Goal: Use online tool/utility

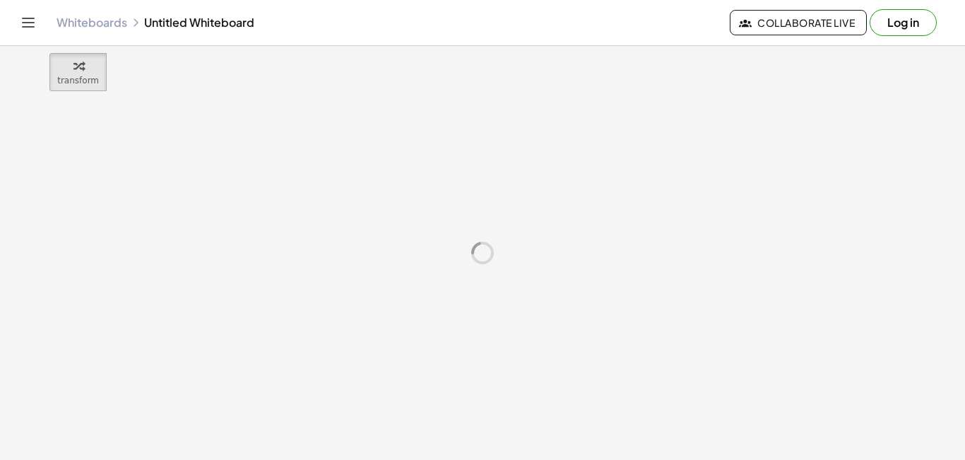
drag, startPoint x: 360, startPoint y: 162, endPoint x: 228, endPoint y: 173, distance: 132.6
click at [228, 173] on div at bounding box center [482, 253] width 965 height 414
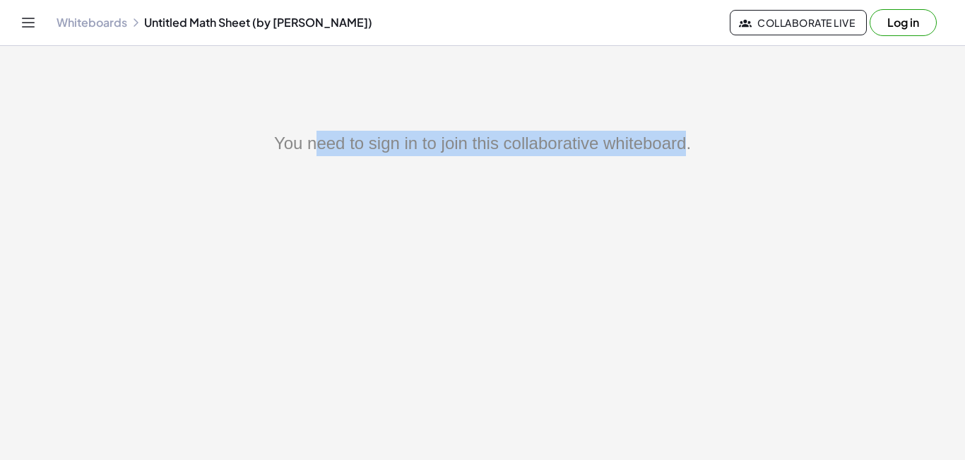
drag, startPoint x: 667, startPoint y: 172, endPoint x: 305, endPoint y: 136, distance: 363.7
click at [305, 136] on div "You need to sign in to join this collaborative whiteboard." at bounding box center [482, 338] width 965 height 414
click at [840, 18] on span "Collaborate Live" at bounding box center [798, 22] width 113 height 13
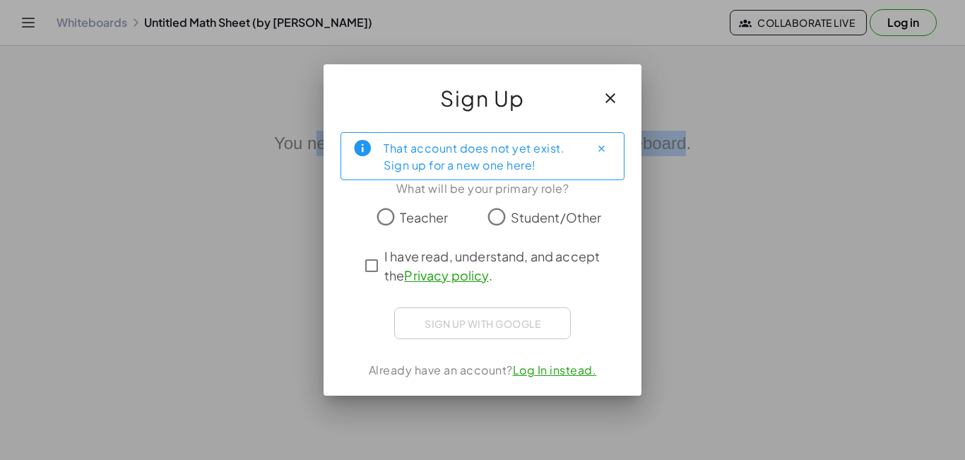
click at [512, 211] on span "Student/Other" at bounding box center [556, 217] width 91 height 19
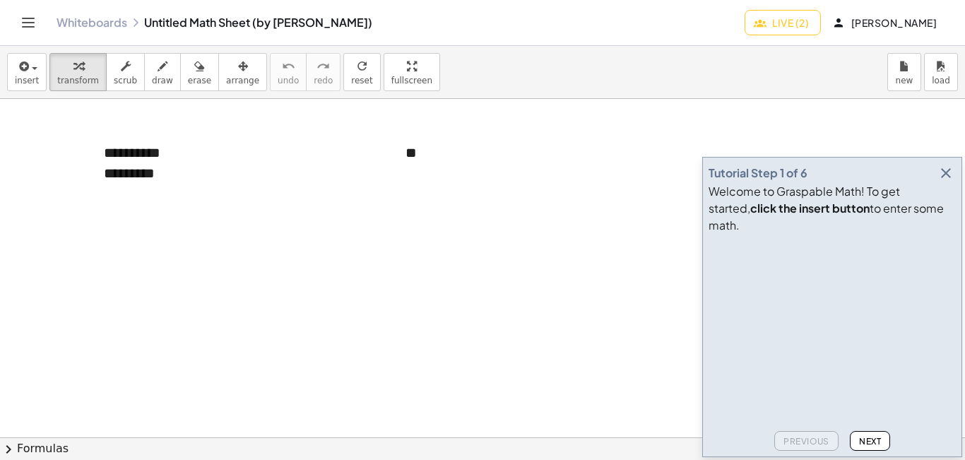
click at [944, 182] on icon "button" at bounding box center [946, 173] width 17 height 17
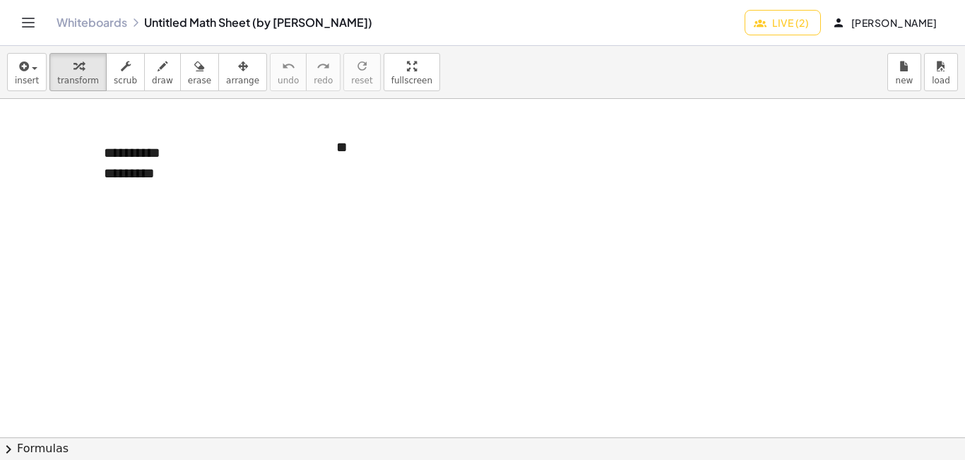
click at [504, 266] on div at bounding box center [482, 437] width 965 height 677
click at [153, 81] on span "draw" at bounding box center [162, 81] width 21 height 10
click at [16, 421] on div at bounding box center [482, 437] width 965 height 677
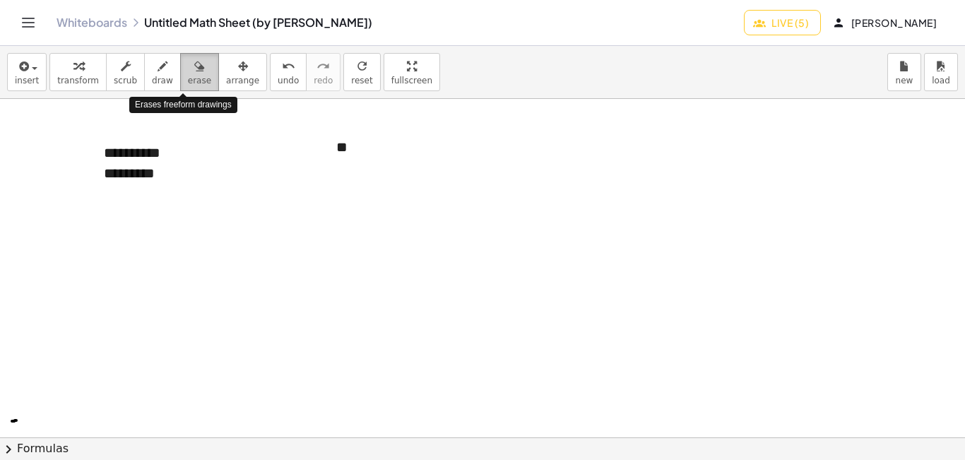
click at [188, 74] on div "button" at bounding box center [199, 65] width 23 height 17
click at [13, 422] on div at bounding box center [482, 437] width 965 height 677
drag, startPoint x: 319, startPoint y: 233, endPoint x: 228, endPoint y: 176, distance: 106.7
click at [228, 176] on div at bounding box center [482, 437] width 965 height 677
click at [163, 67] on button "draw" at bounding box center [162, 72] width 37 height 38
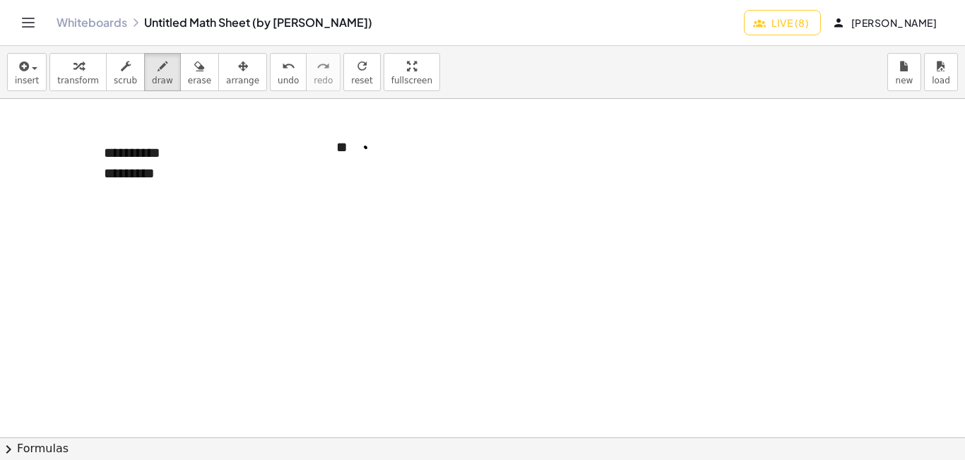
click at [366, 148] on div at bounding box center [482, 437] width 965 height 677
